Goal: Understand process/instructions: Learn how to perform a task or action

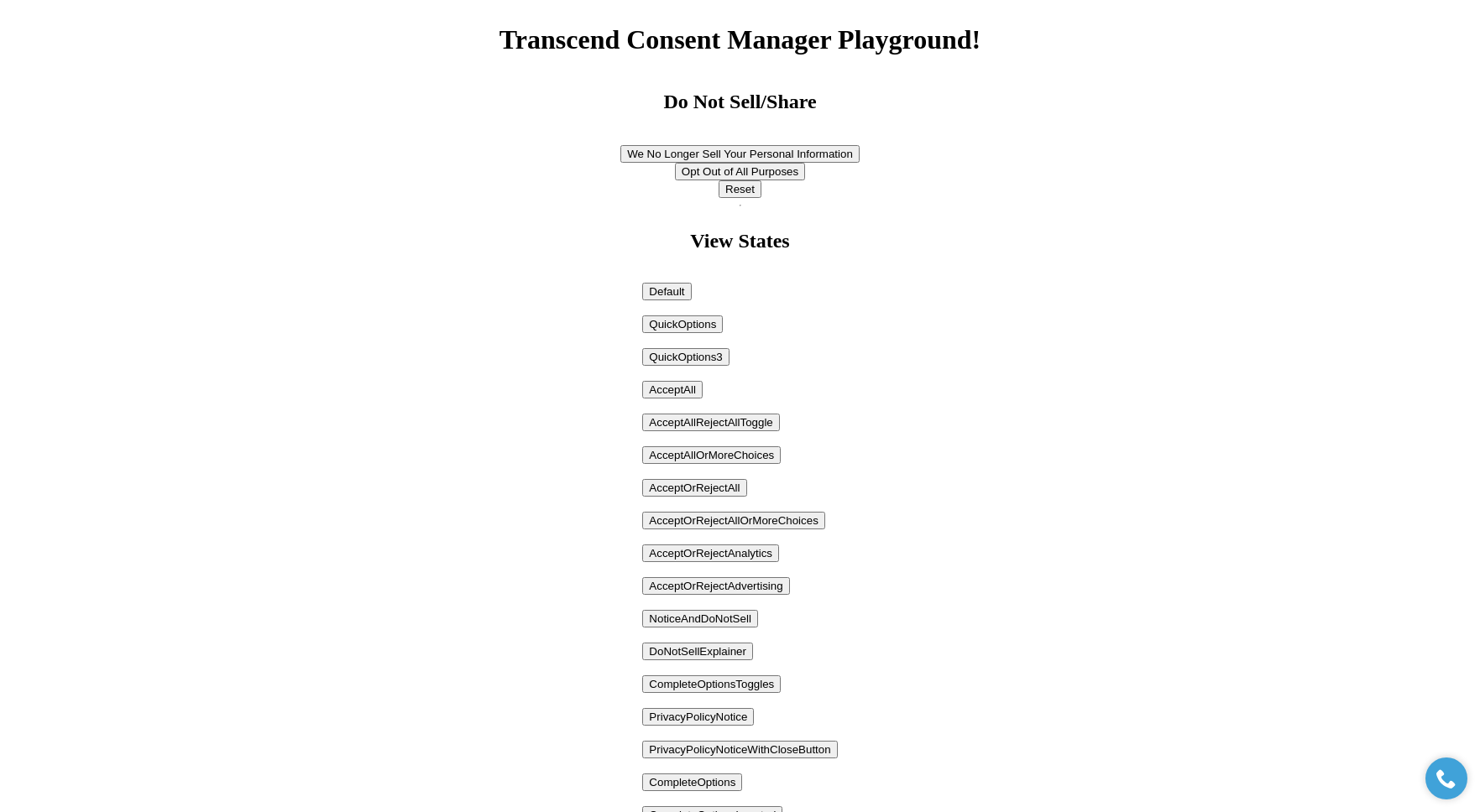
click at [674, 392] on button "AcceptAll" at bounding box center [672, 389] width 60 height 18
click at [673, 489] on button "AcceptOrRejectAll" at bounding box center [694, 488] width 104 height 18
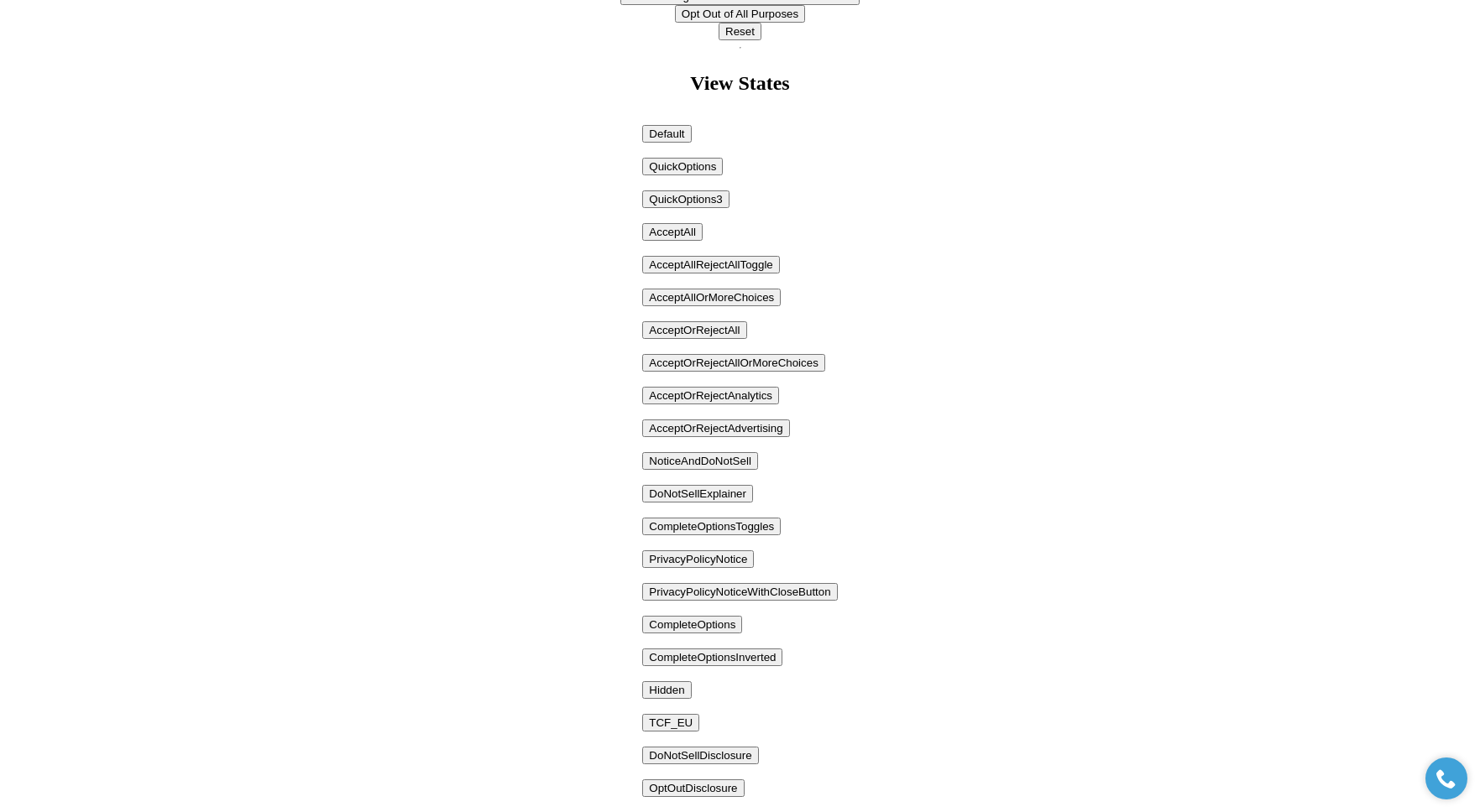
click at [697, 463] on button "NoticeAndDoNotSell" at bounding box center [700, 461] width 116 height 18
click at [721, 421] on button "AcceptOrRejectAdvertising" at bounding box center [715, 428] width 147 height 18
click at [712, 396] on button "AcceptOrRejectAnalytics" at bounding box center [711, 395] width 137 height 18
click at [725, 365] on button "AcceptOrRejectAllOrMoreChoices" at bounding box center [733, 362] width 182 height 18
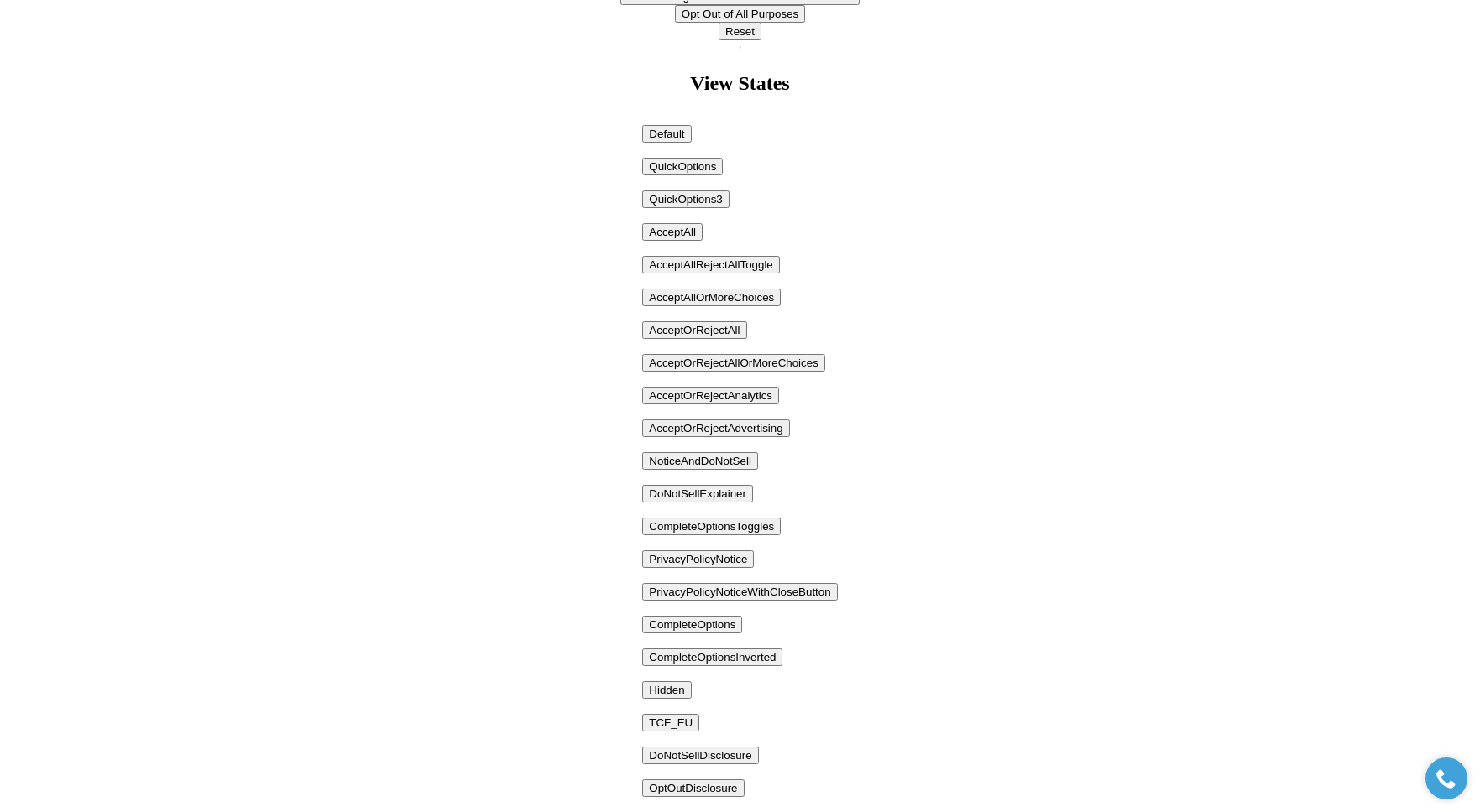
click at [586, 461] on body "Transcend Consent Manager Playground! Your Privacy Choices Do Not Sell/Share We…" at bounding box center [740, 422] width 1466 height 1146
click at [679, 500] on button "DoNotSellExplainer" at bounding box center [697, 494] width 111 height 18
drag, startPoint x: 970, startPoint y: 417, endPoint x: 965, endPoint y: 388, distance: 29.4
